Goal: Transaction & Acquisition: Obtain resource

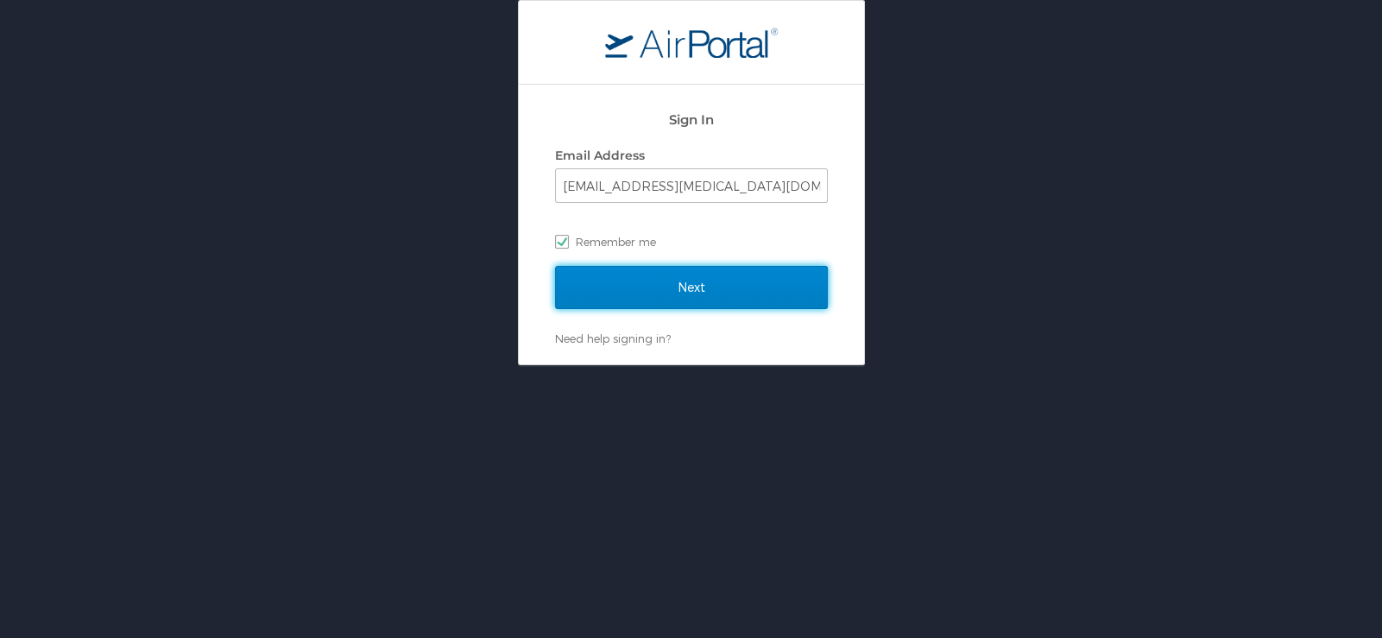
click at [762, 290] on input "Next" at bounding box center [691, 287] width 273 height 43
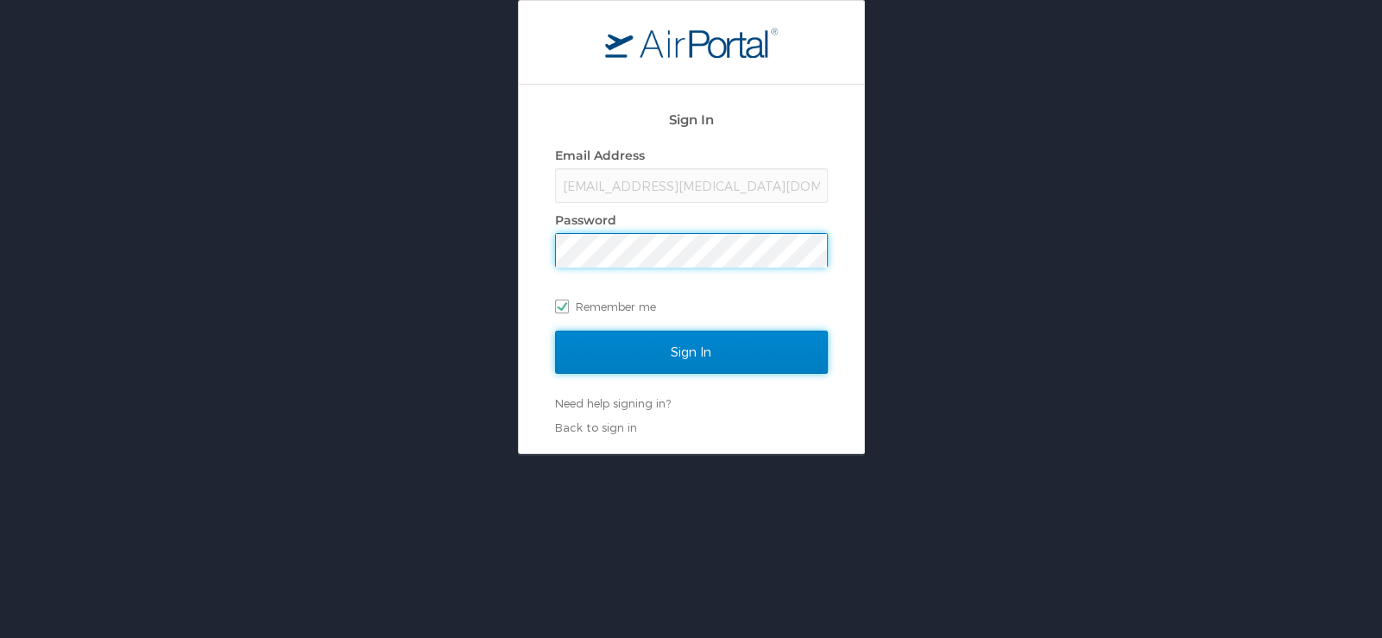
click at [795, 348] on input "Sign In" at bounding box center [691, 352] width 273 height 43
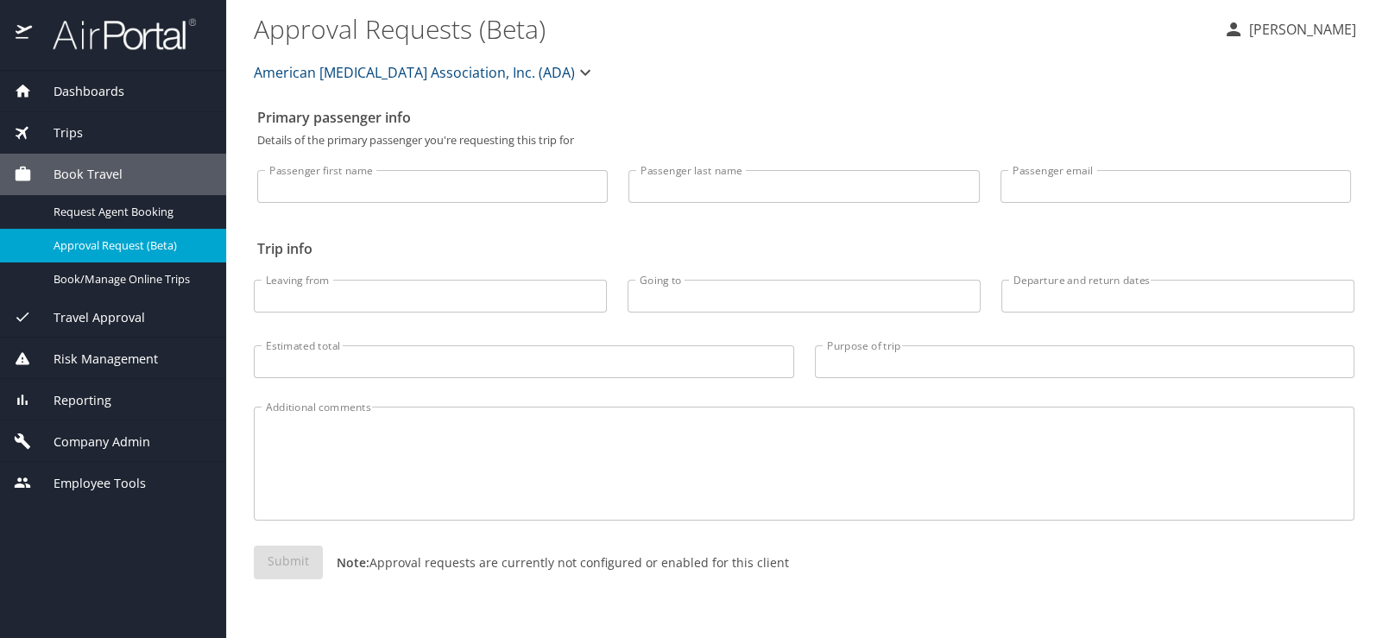
click at [45, 129] on span "Trips" at bounding box center [57, 132] width 51 height 19
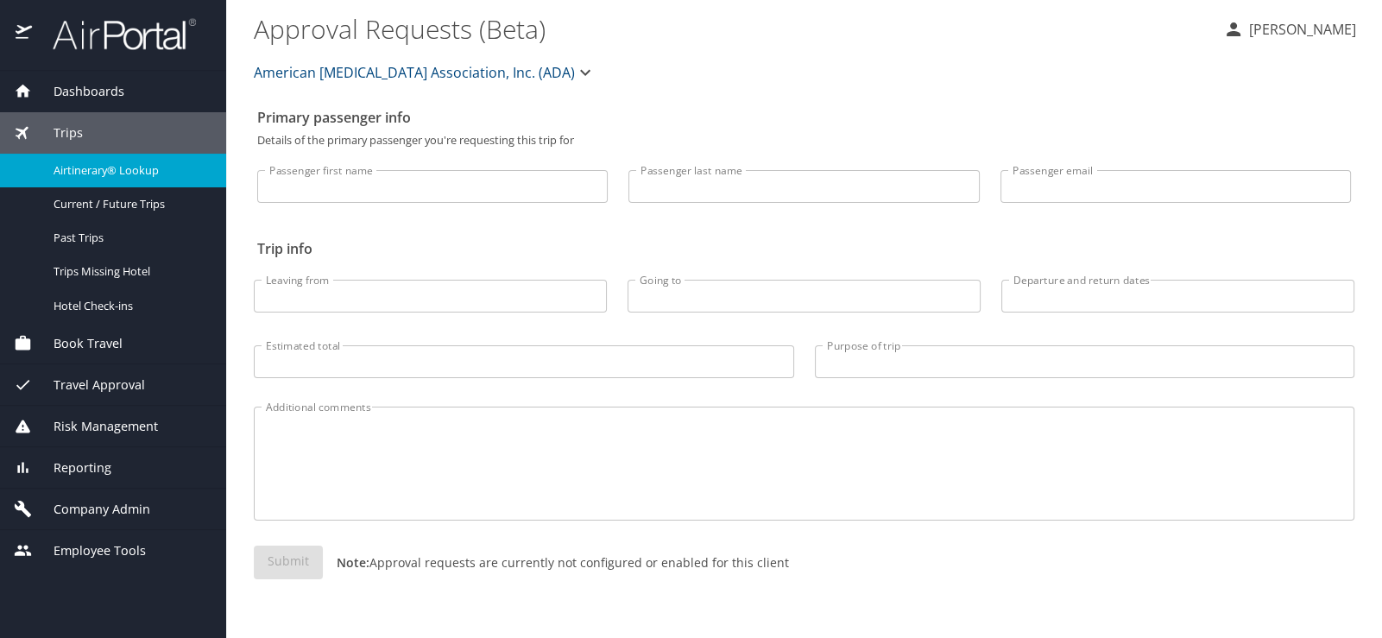
click at [61, 170] on span "Airtinerary® Lookup" at bounding box center [130, 170] width 152 height 16
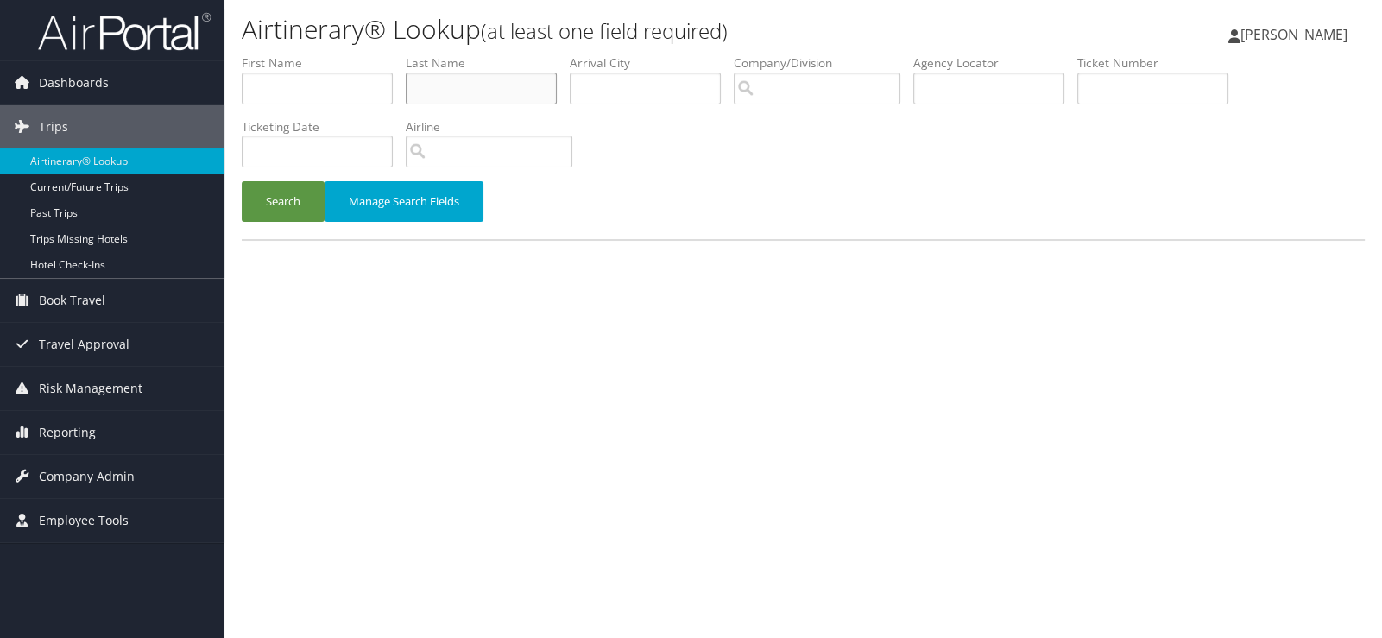
click at [429, 73] on input "text" at bounding box center [481, 89] width 151 height 32
type input "Kalyani"
click at [280, 181] on button "Search" at bounding box center [283, 201] width 83 height 41
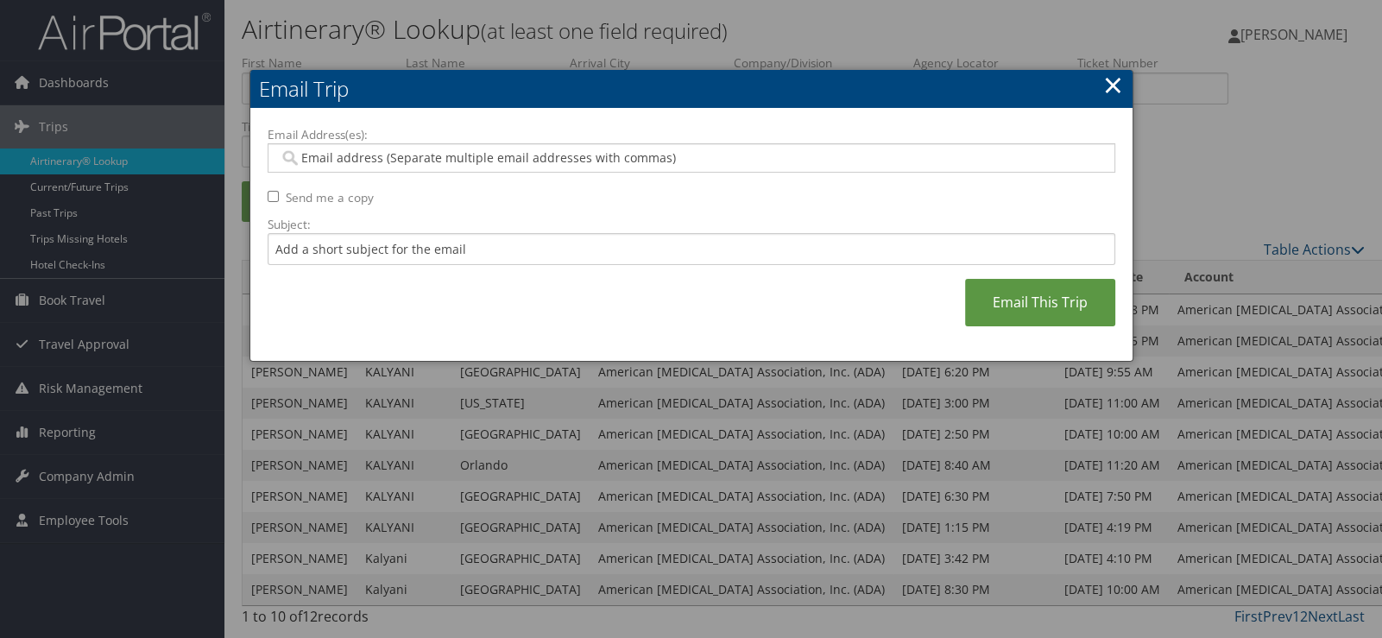
click at [356, 149] on input "Email Address(es):" at bounding box center [695, 157] width 832 height 17
type input "sstephan"
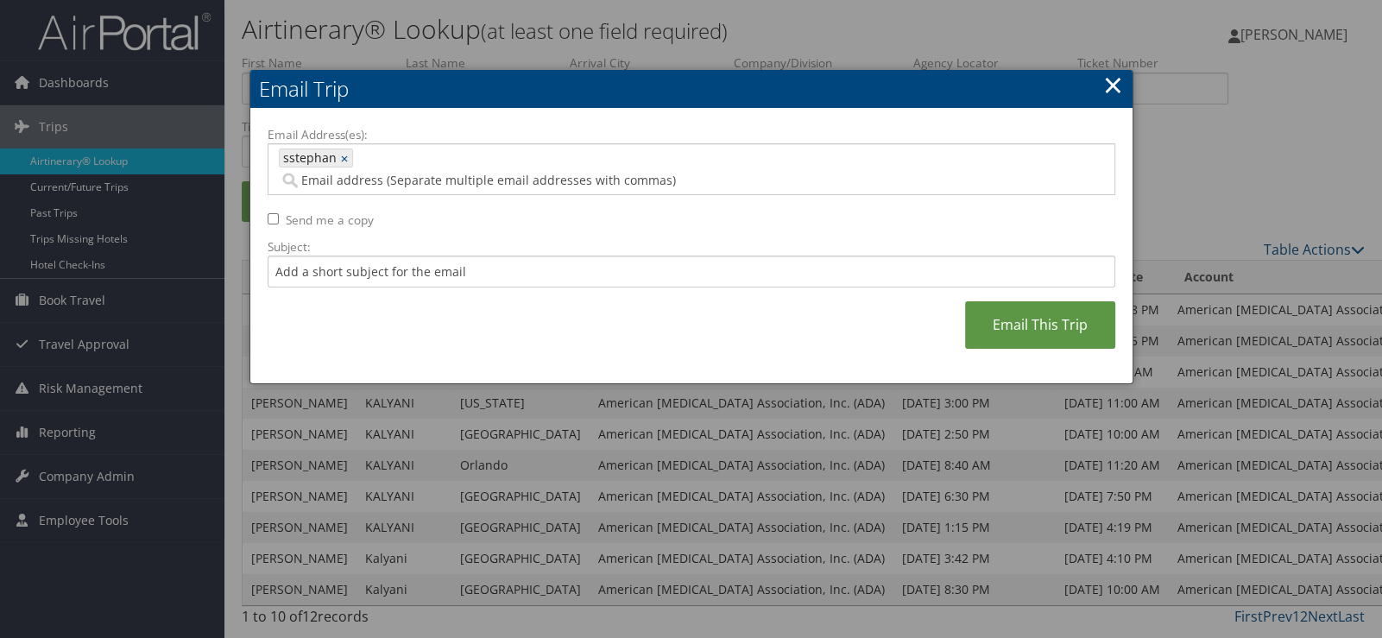
click at [355, 172] on input "Email Address(es):" at bounding box center [656, 180] width 755 height 17
drag, startPoint x: 351, startPoint y: 146, endPoint x: 280, endPoint y: 137, distance: 72.2
click at [280, 143] on div "sstephan sstephan ×" at bounding box center [692, 169] width 848 height 52
type input "s"
click at [341, 149] on link "×" at bounding box center [346, 157] width 11 height 17
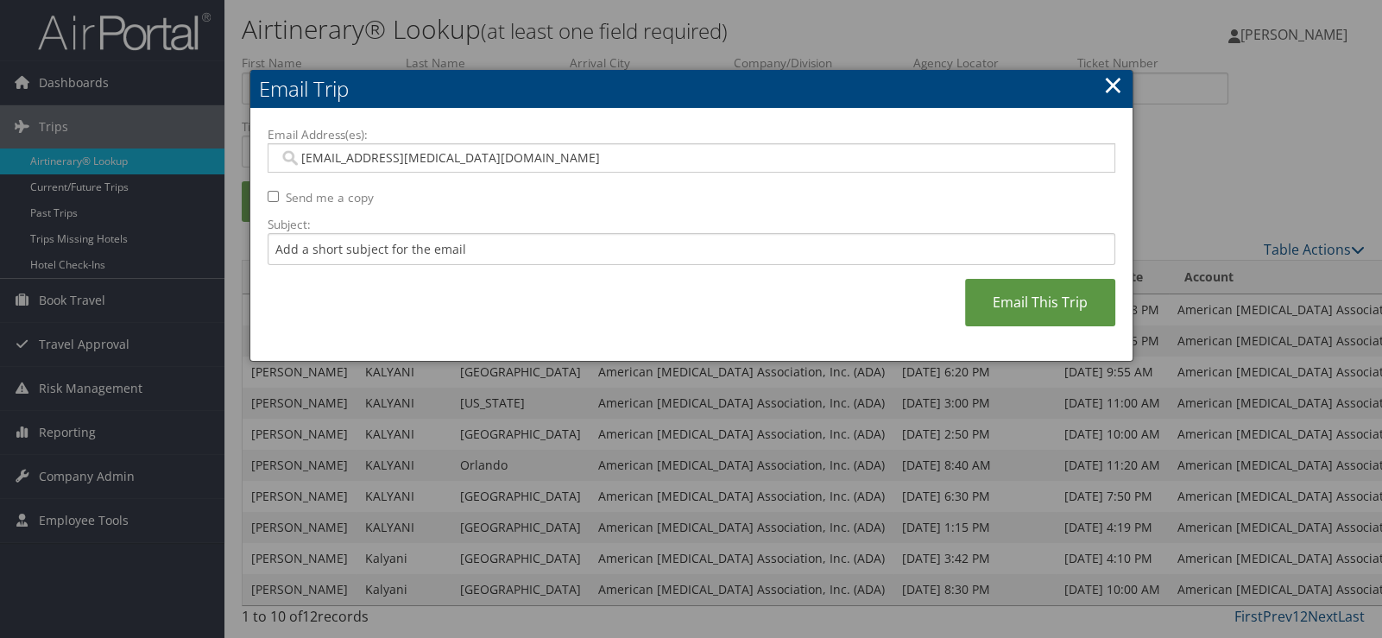
type input "sstephan@diabetes.org"
click at [292, 233] on input "Subject:" at bounding box center [692, 249] width 848 height 32
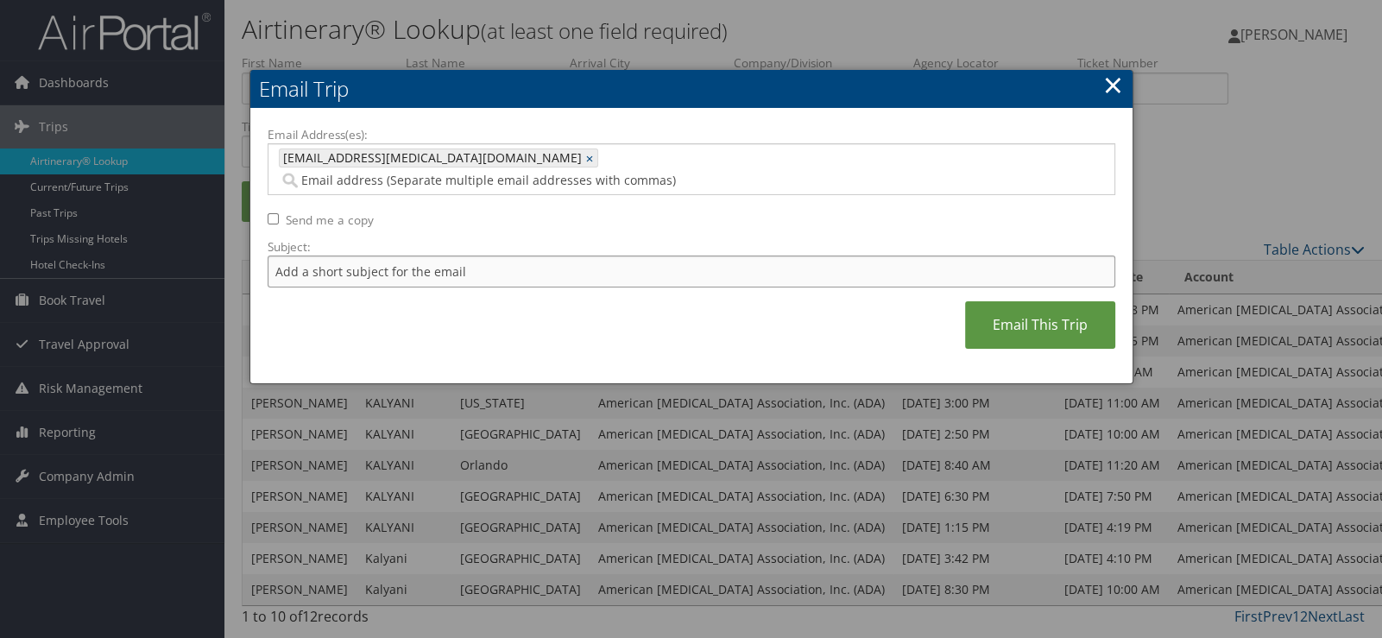
type input "H"
type input "Rita's outbound flight to Chicago on 9/2"
click at [1066, 301] on link "Email This Trip" at bounding box center [1040, 324] width 150 height 47
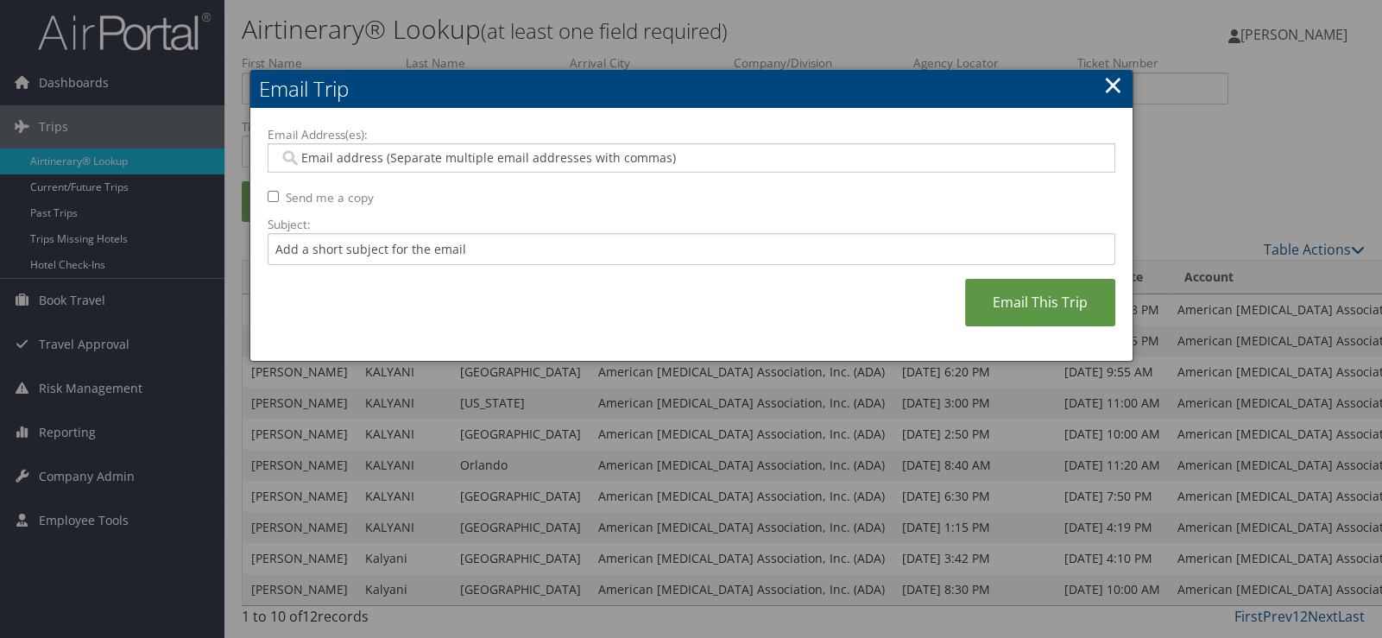
click at [305, 149] on input "Email Address(es):" at bounding box center [695, 157] width 832 height 17
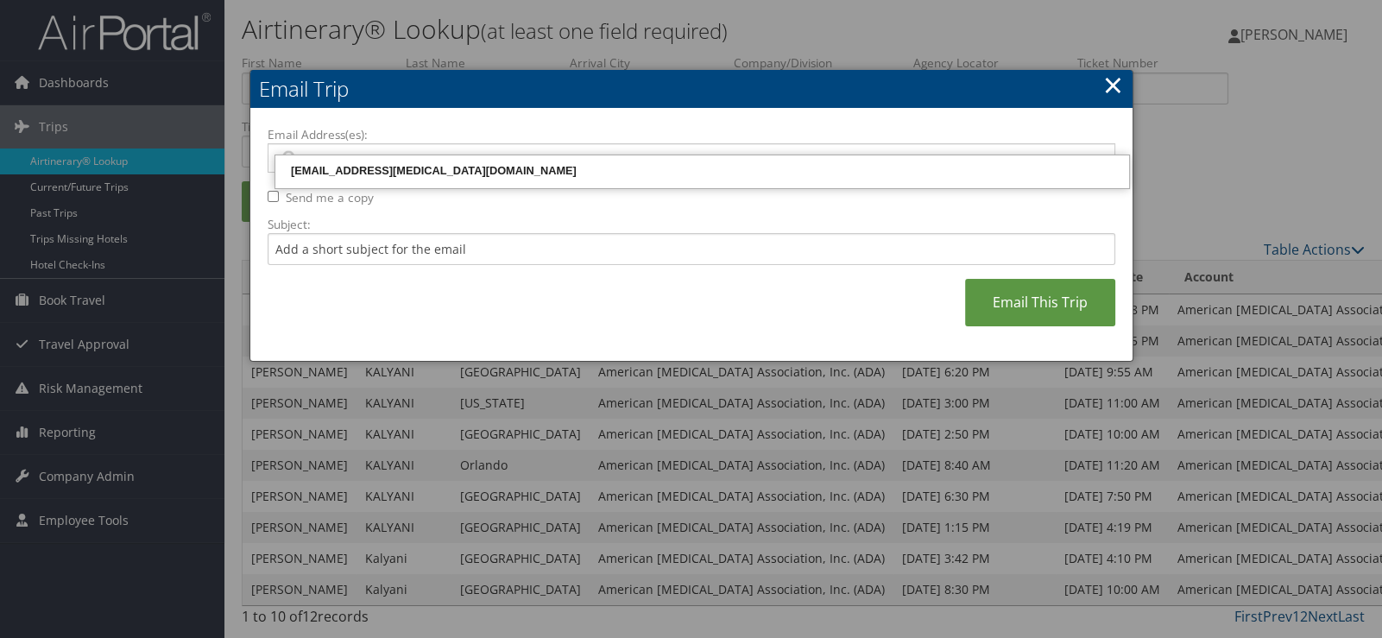
type input "ss"
click at [330, 169] on div "sstephan@diabetes.org" at bounding box center [702, 170] width 849 height 17
type input "sstephan@diabetes.org"
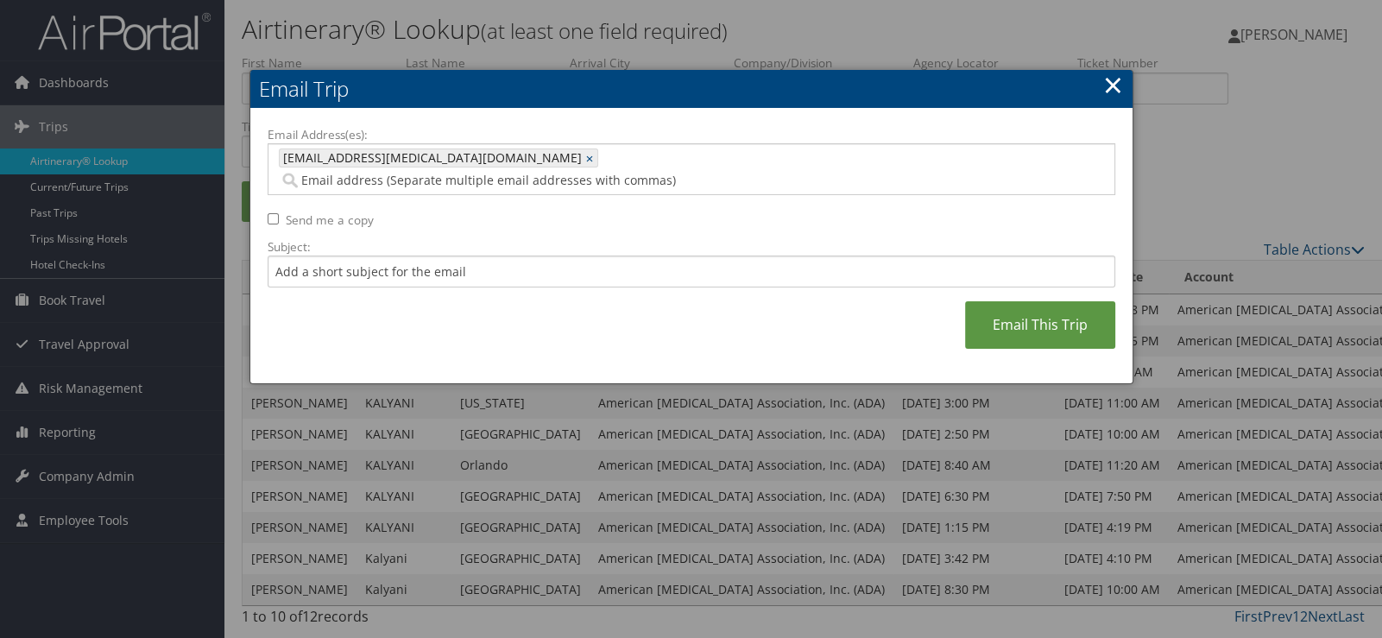
click at [269, 213] on input "Send me a copy" at bounding box center [273, 218] width 11 height 11
checkbox input "true"
click at [299, 256] on input "Subject:" at bounding box center [692, 272] width 848 height 32
type input "Rita's outbound flight to Chicago on 9/2"
click at [1058, 301] on link "Email This Trip" at bounding box center [1040, 324] width 150 height 47
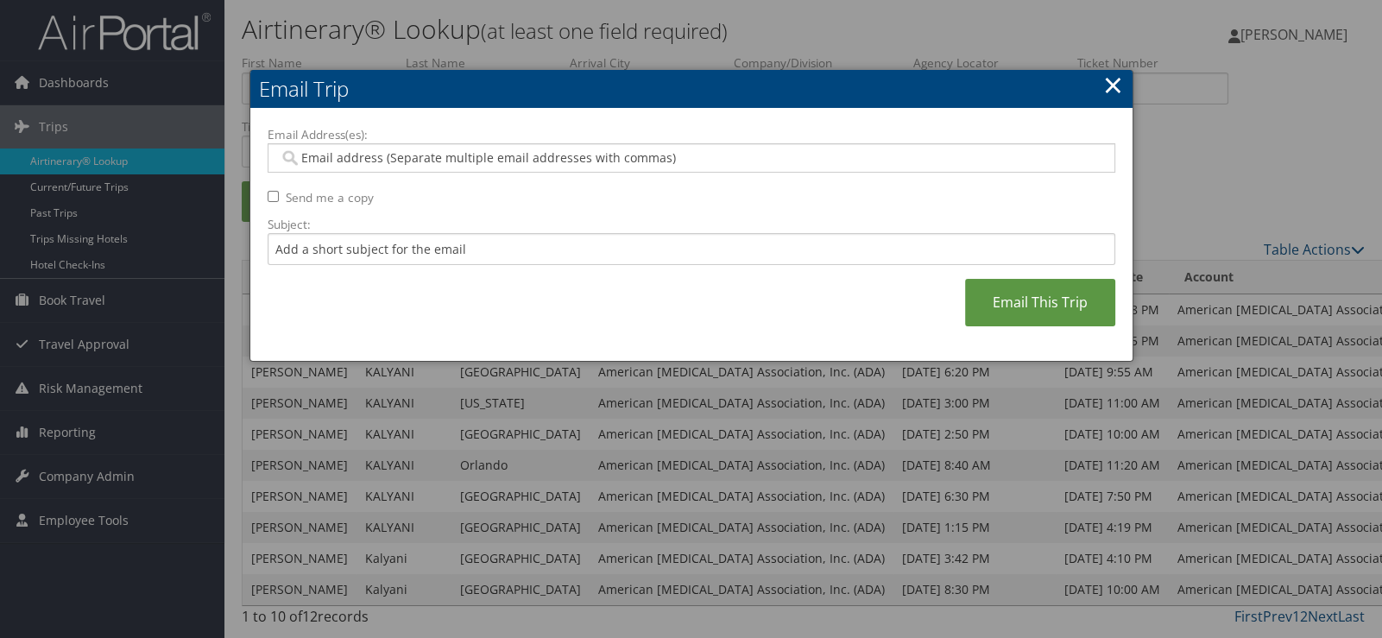
click at [298, 149] on input "Email Address(es):" at bounding box center [695, 157] width 832 height 17
type input "s"
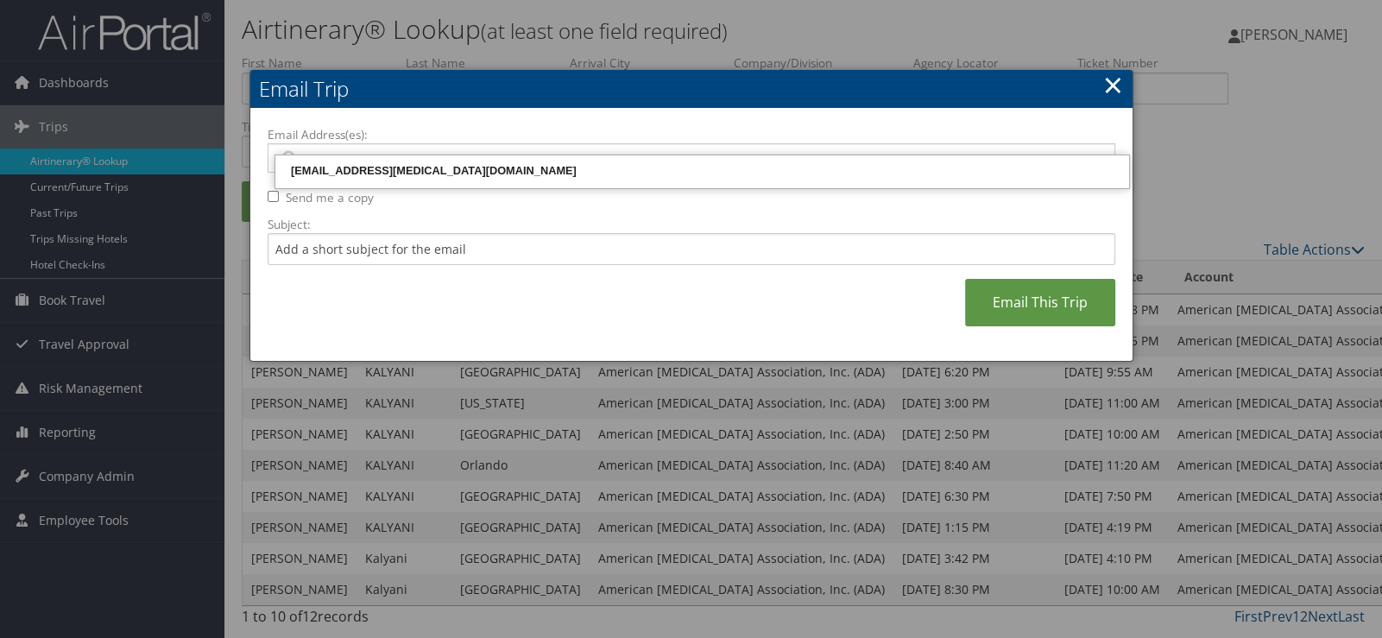
click at [286, 168] on div "sstephan@diabetes.org" at bounding box center [702, 170] width 849 height 17
type input "sstephan@diabetes.org"
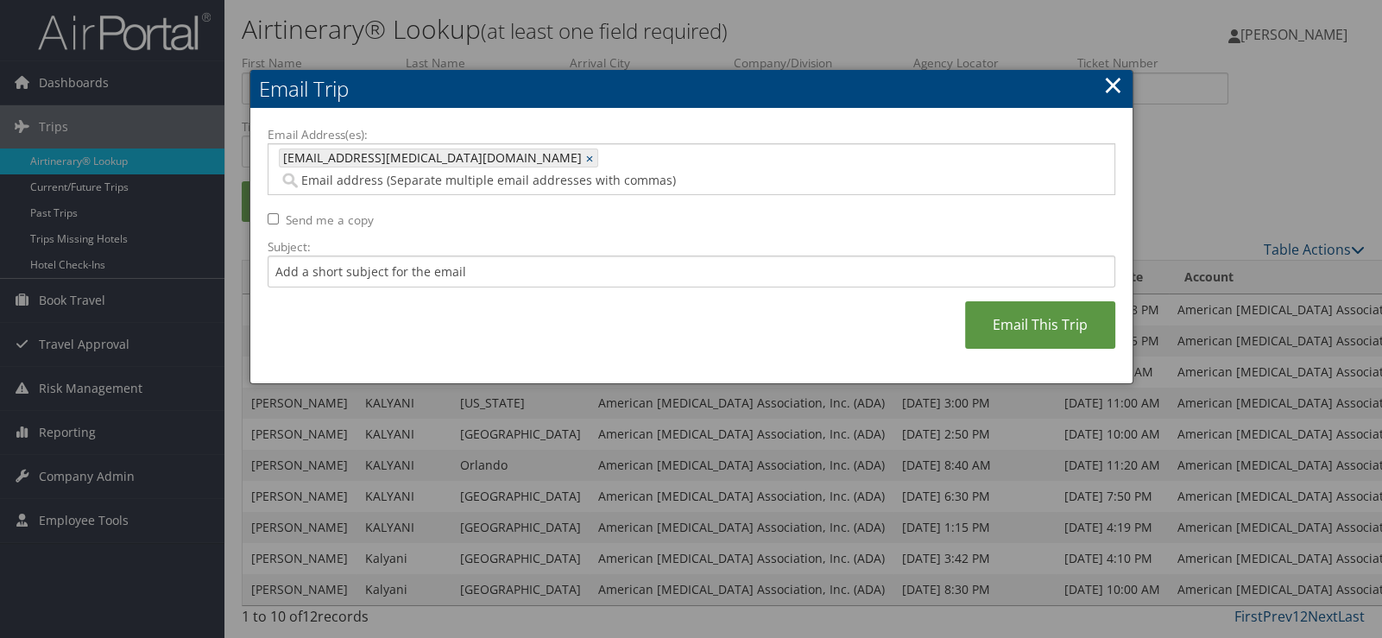
click at [268, 213] on input "Send me a copy" at bounding box center [273, 218] width 11 height 11
checkbox input "true"
click at [284, 256] on input "Subject:" at bounding box center [692, 272] width 848 height 32
type input "Rita's outbound flight to Chicago on 9/2"
click at [1050, 301] on link "Email This Trip" at bounding box center [1040, 324] width 150 height 47
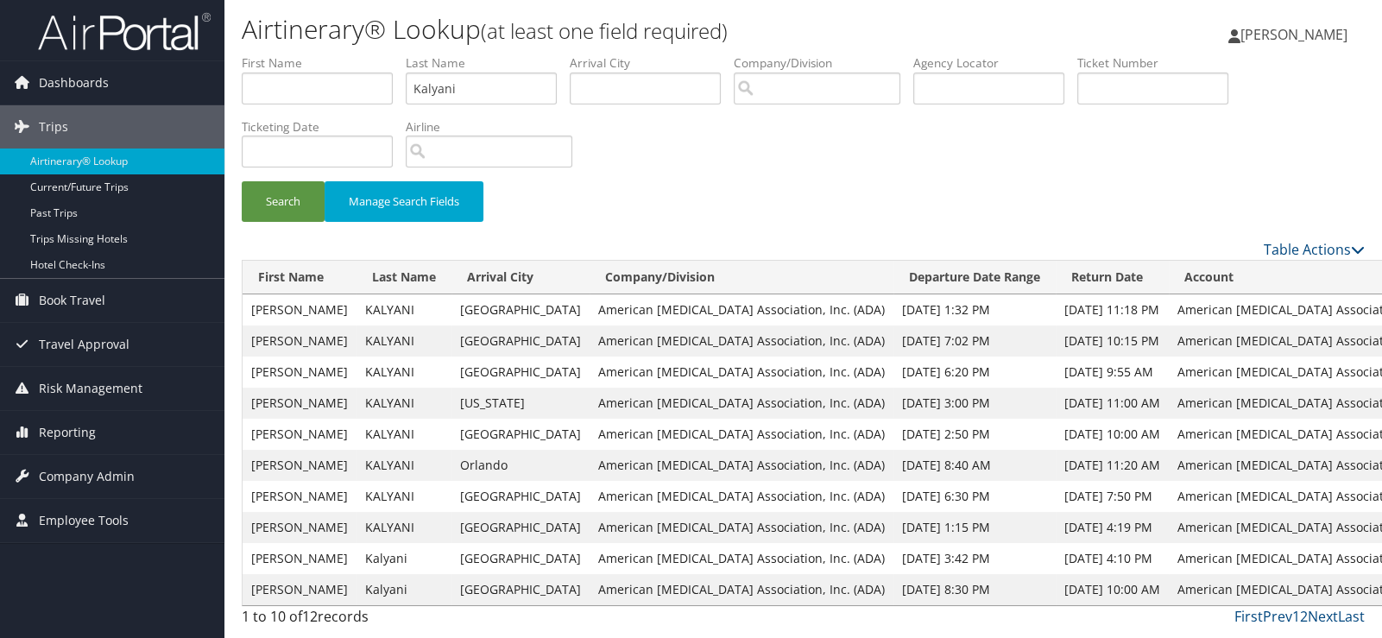
click at [1309, 41] on span "Nancy Barfield" at bounding box center [1294, 34] width 107 height 19
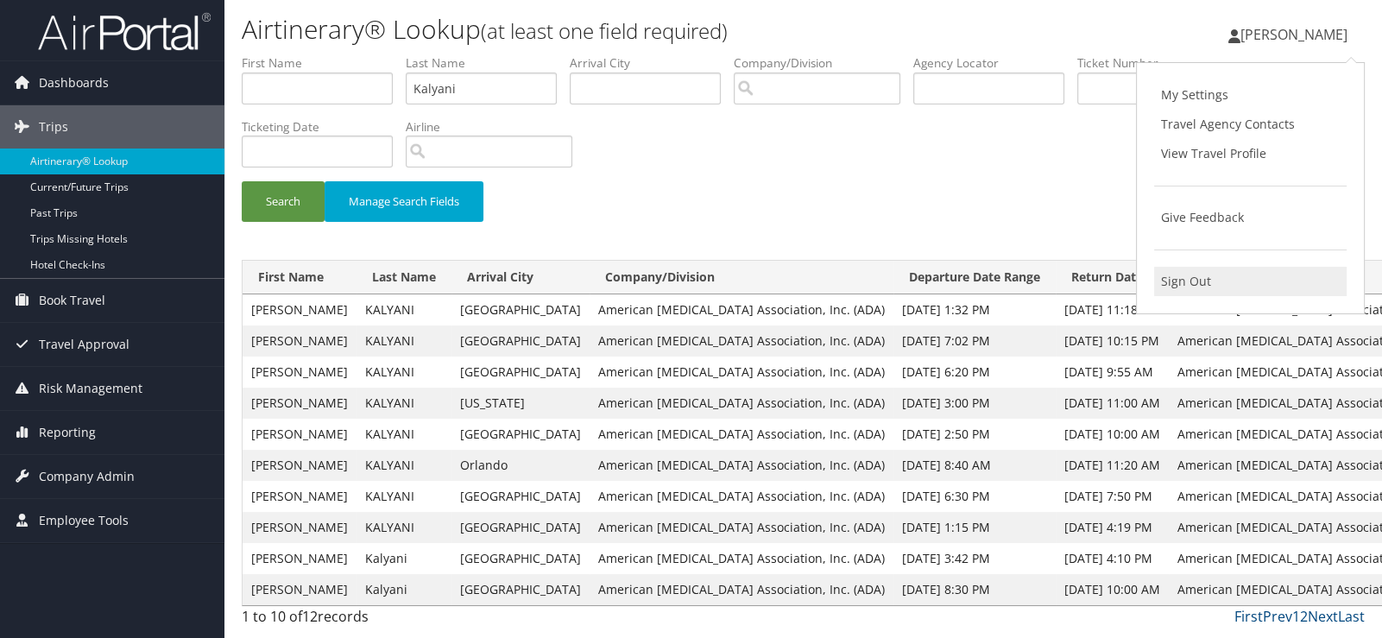
click at [1193, 267] on link "Sign Out" at bounding box center [1250, 281] width 193 height 29
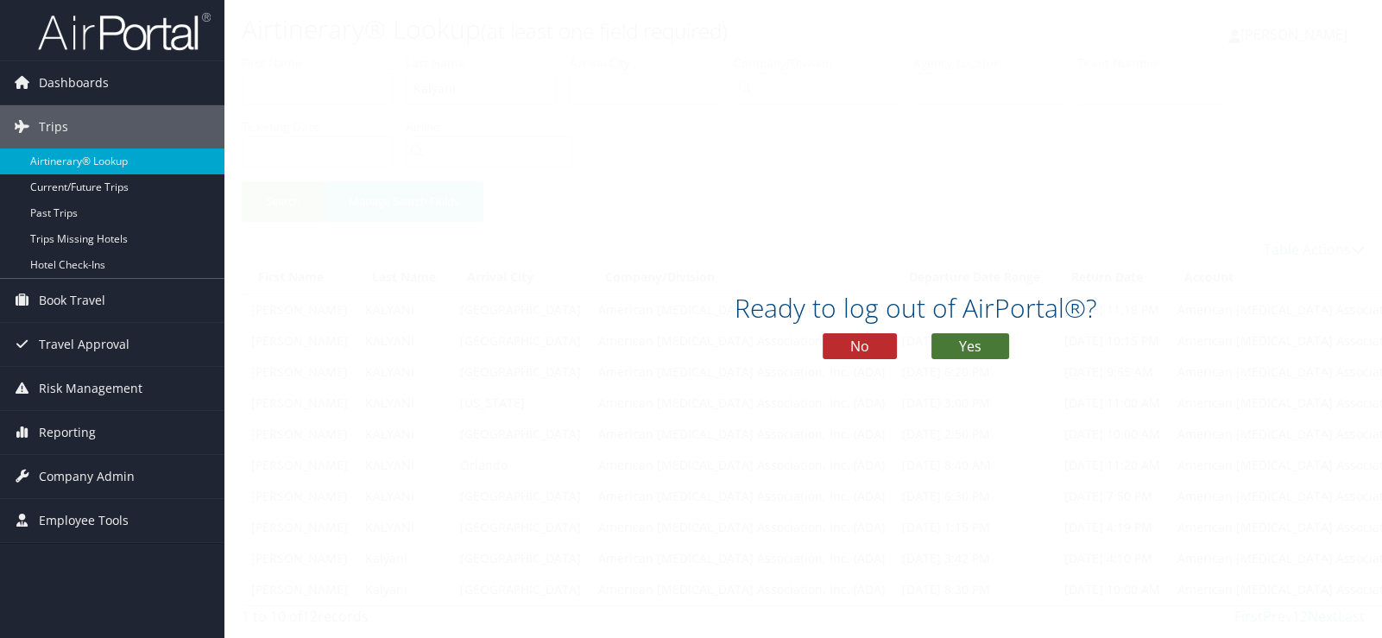
click at [974, 340] on button "Yes" at bounding box center [971, 346] width 78 height 26
